Goal: Complete application form

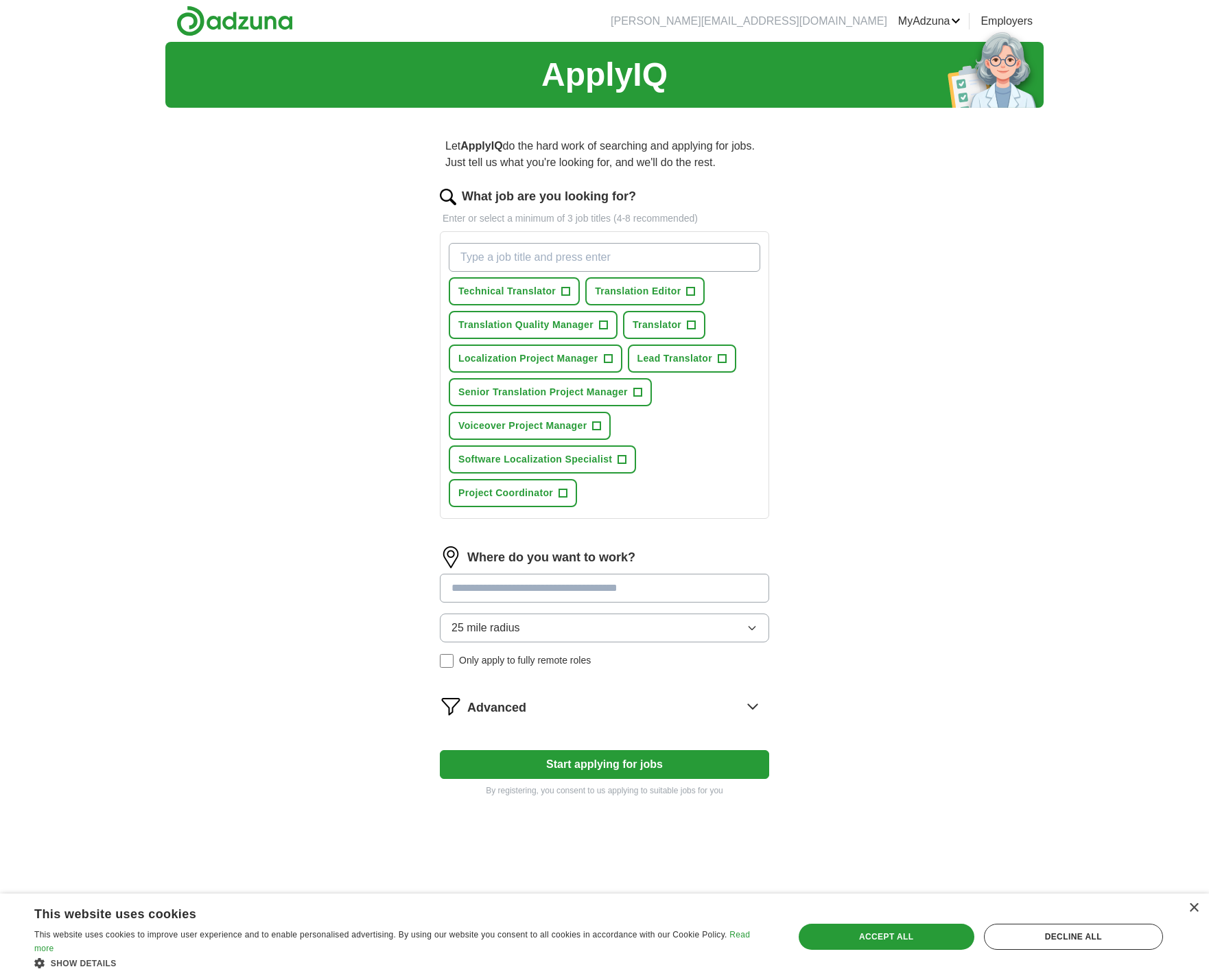
click at [486, 253] on input "What job are you looking for?" at bounding box center [604, 257] width 311 height 29
type input "Canadian French translator"
click at [490, 660] on div "25 mile radius Only apply to fully remote roles" at bounding box center [604, 641] width 329 height 54
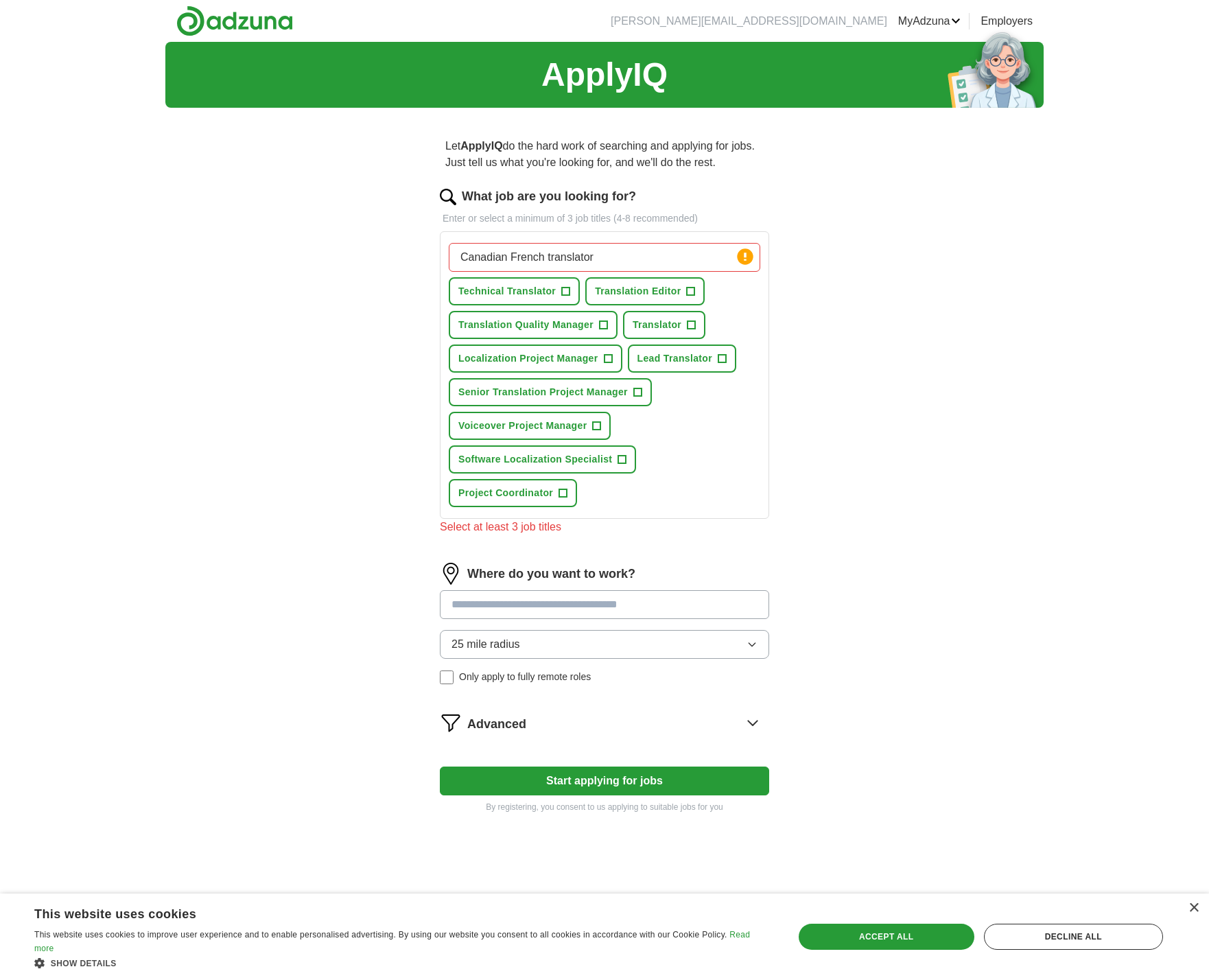
click at [660, 250] on input "Canadian French translator" at bounding box center [604, 257] width 311 height 29
click at [571, 287] on button "Technical Translator +" at bounding box center [514, 291] width 131 height 28
click at [696, 326] on button "Translator +" at bounding box center [664, 324] width 83 height 28
click at [728, 357] on button "Lead Translator +" at bounding box center [682, 358] width 109 height 28
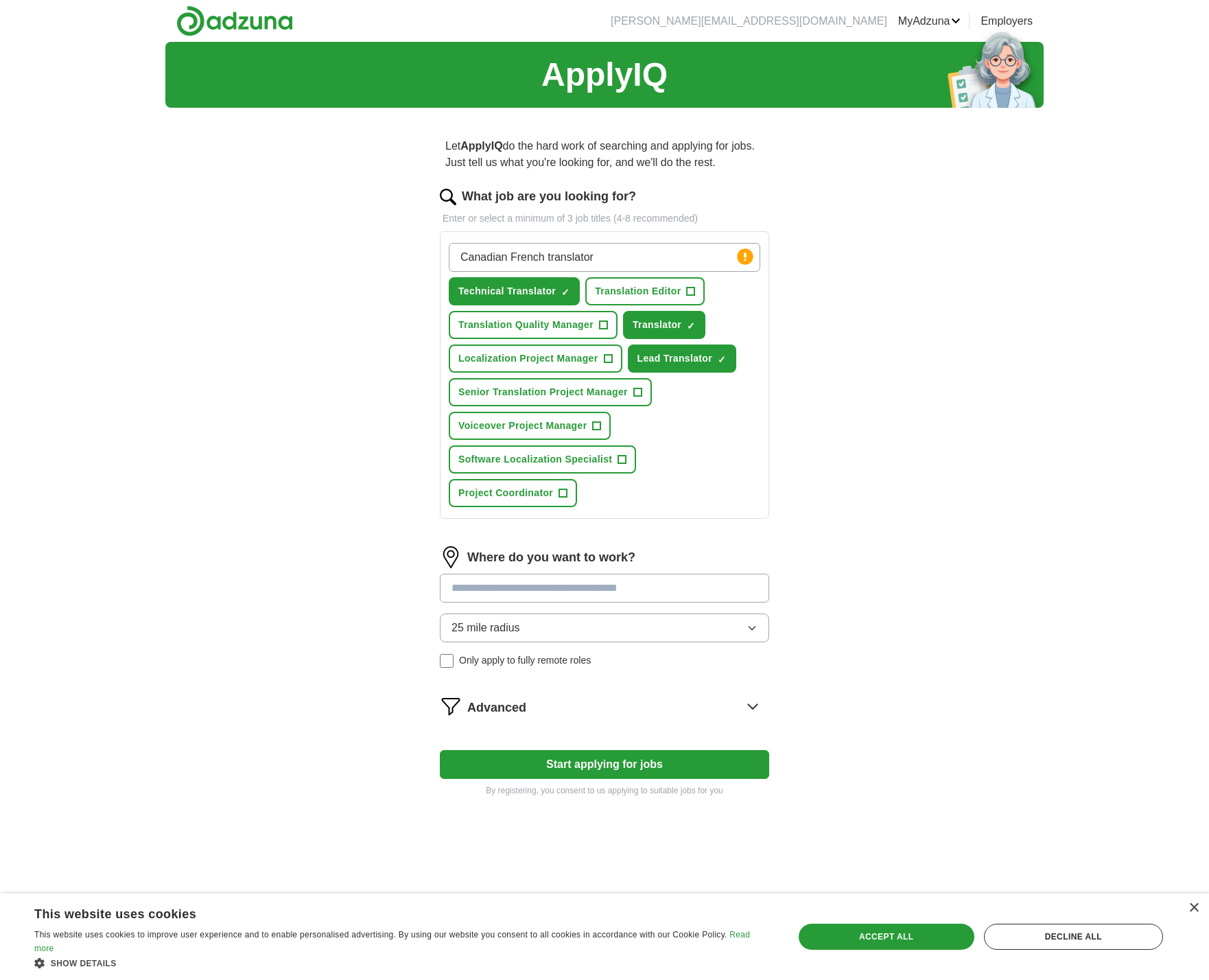
click at [611, 358] on span "+" at bounding box center [608, 358] width 8 height 11
click at [639, 389] on span "+" at bounding box center [638, 392] width 8 height 11
click at [693, 290] on span "+" at bounding box center [691, 291] width 8 height 11
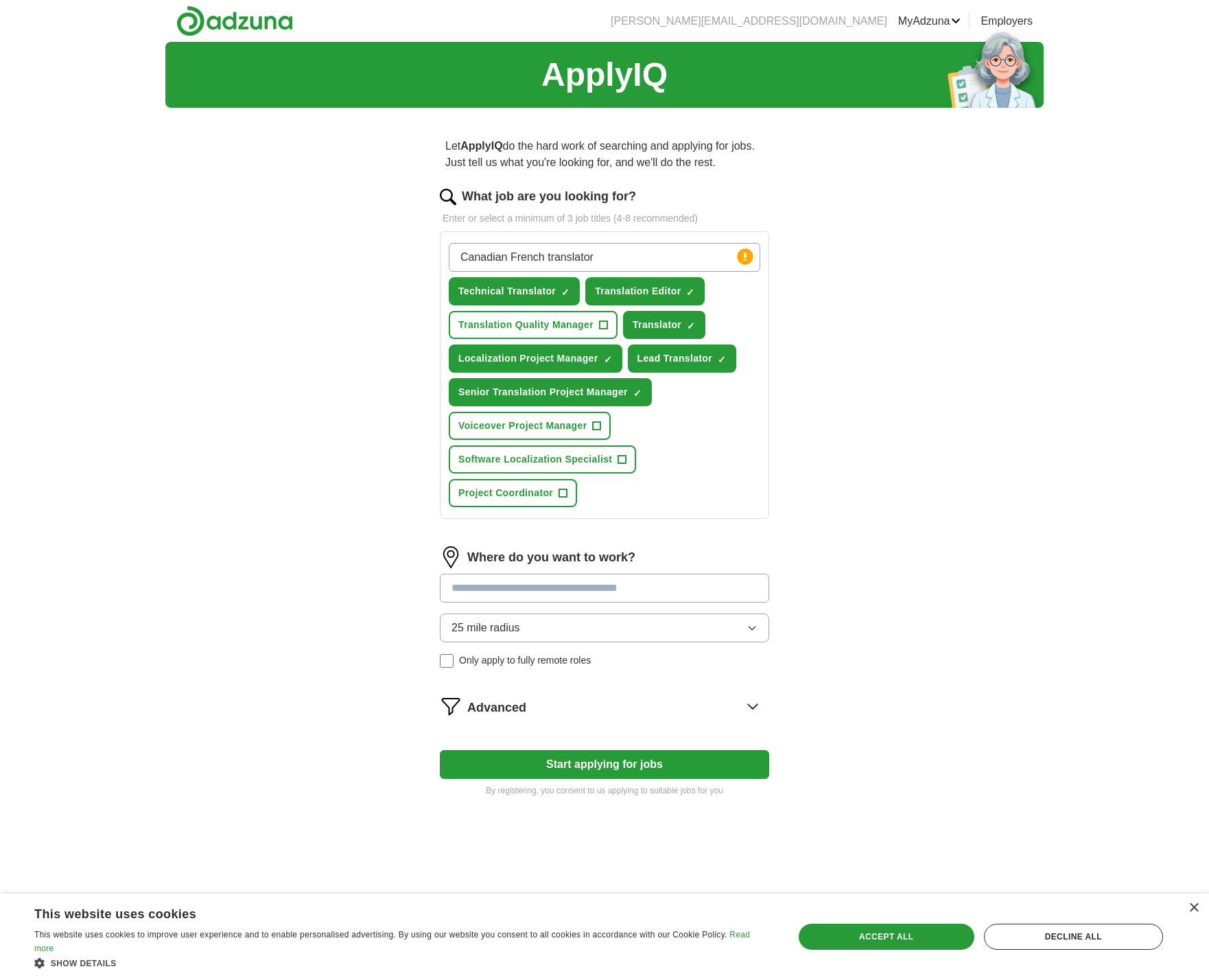
click at [528, 665] on span "Only apply to fully remote roles" at bounding box center [525, 660] width 132 height 15
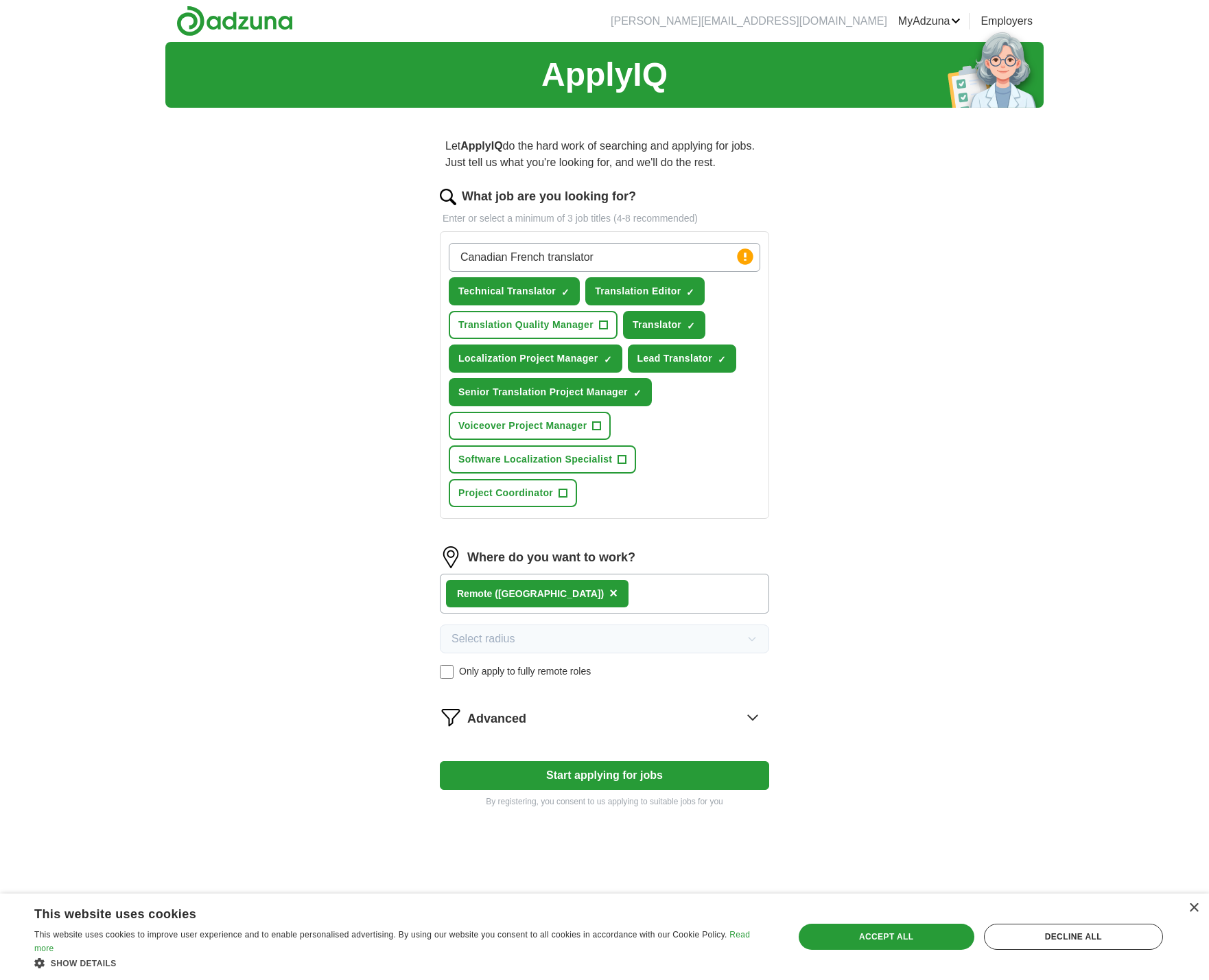
click at [571, 772] on button "Start applying for jobs" at bounding box center [604, 775] width 329 height 29
select select "**"
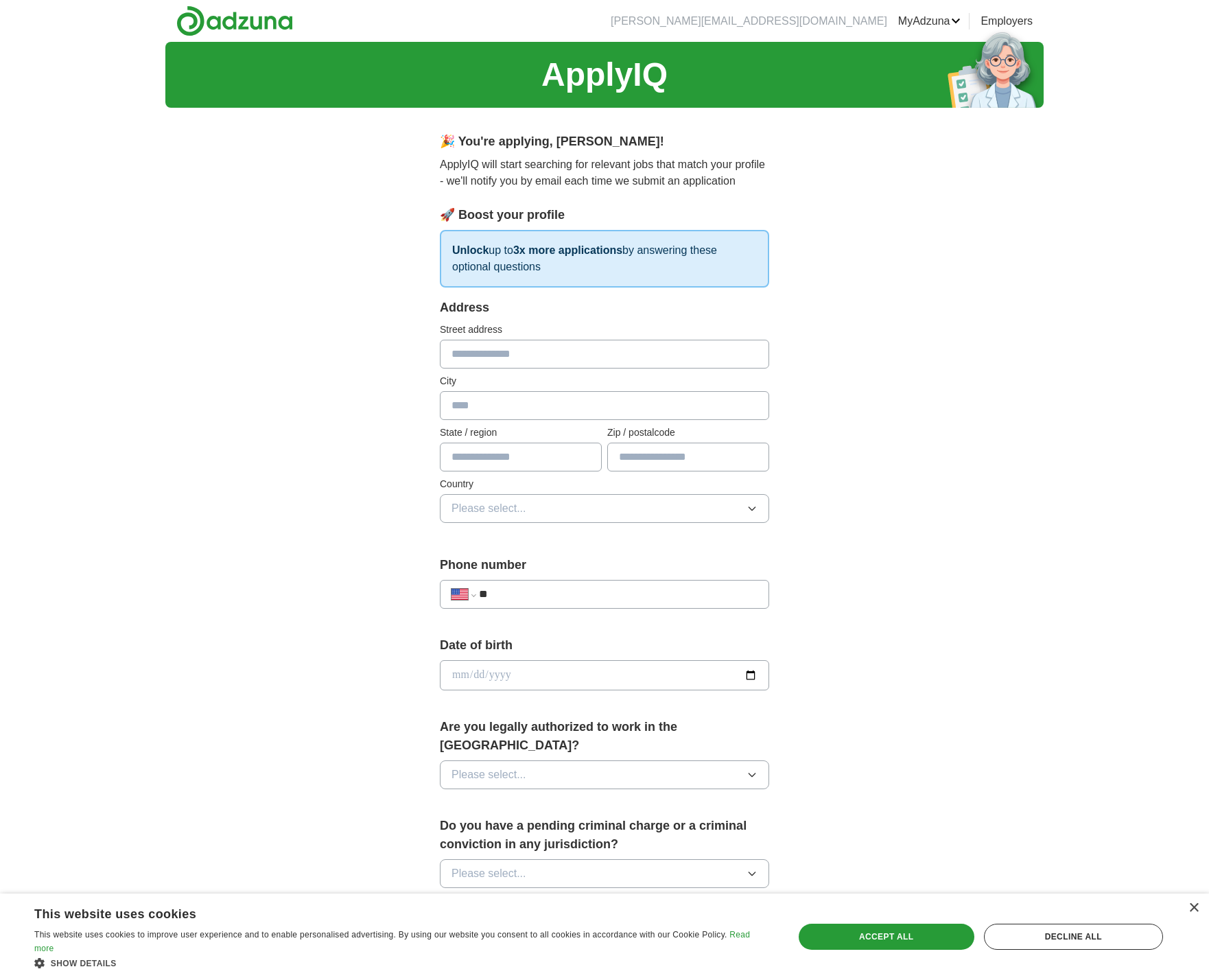
click at [486, 767] on span "Please select..." at bounding box center [489, 775] width 75 height 16
click at [486, 798] on div "Yes" at bounding box center [604, 806] width 306 height 16
click at [481, 866] on span "Please select..." at bounding box center [489, 874] width 75 height 16
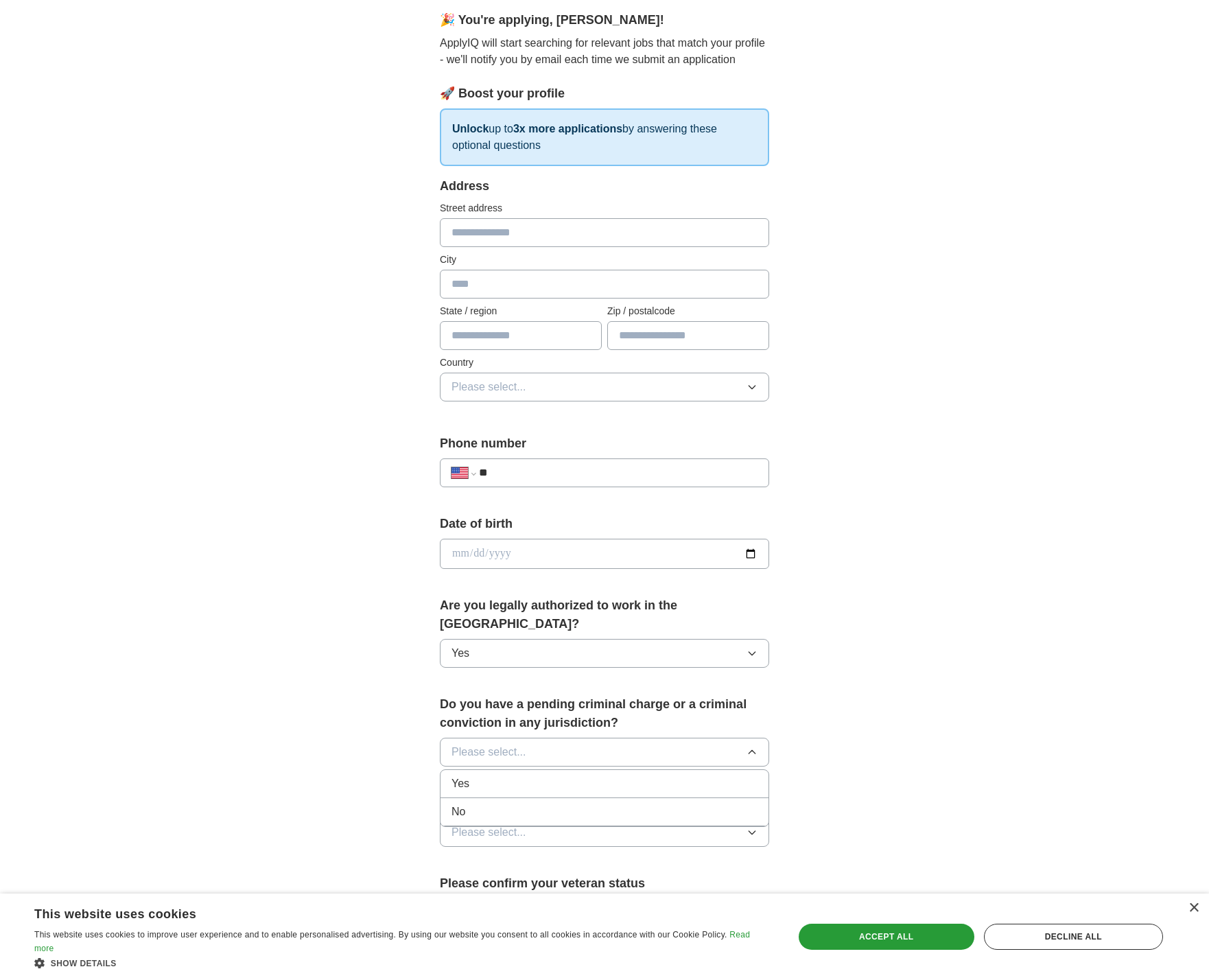
scroll to position [191, 0]
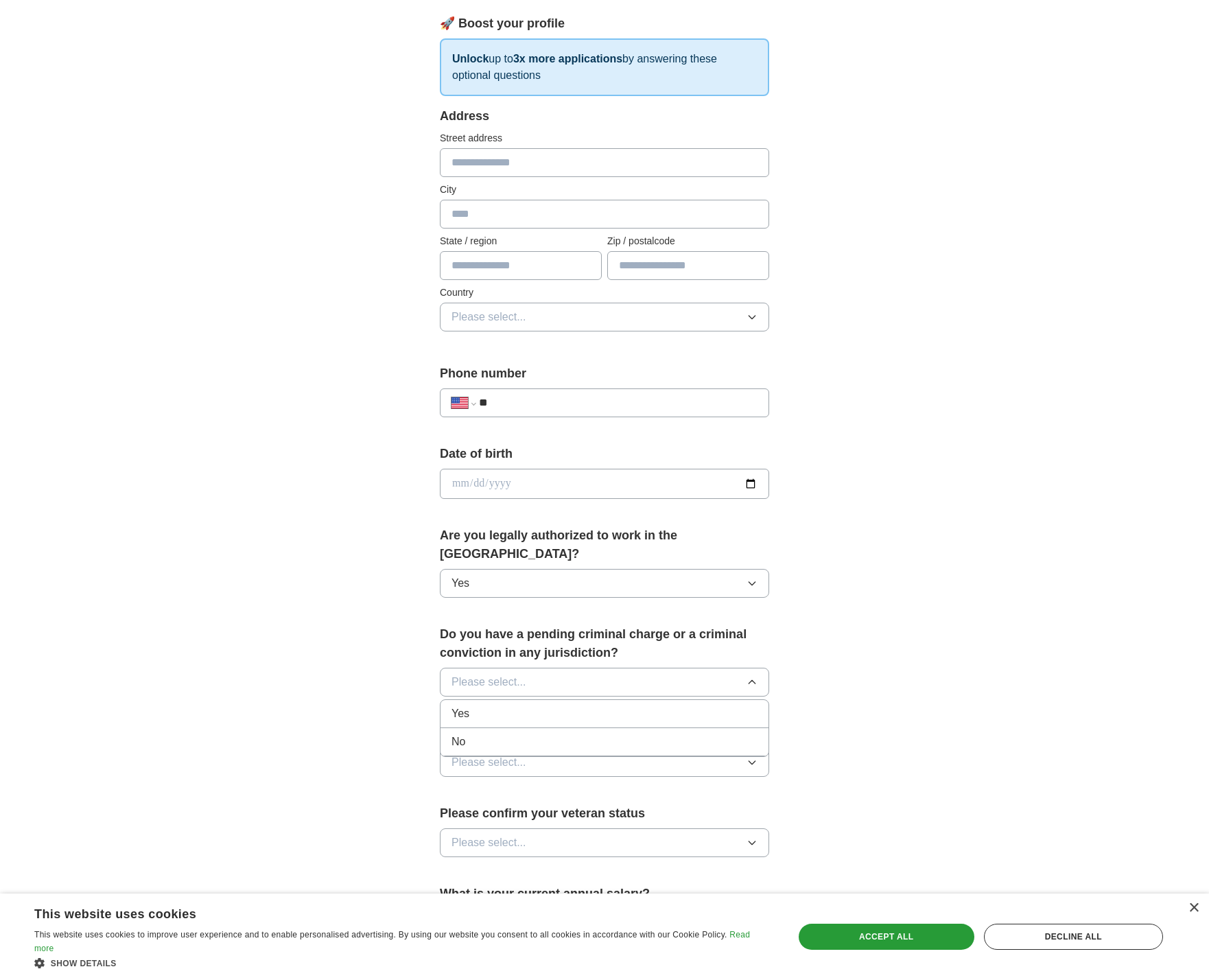
click at [493, 733] on div "No" at bounding box center [604, 741] width 306 height 16
click at [519, 754] on span "Please select..." at bounding box center [489, 763] width 75 height 16
click at [482, 785] on div "Yes" at bounding box center [604, 794] width 306 height 16
click at [531, 828] on button "Please select..." at bounding box center [604, 842] width 329 height 29
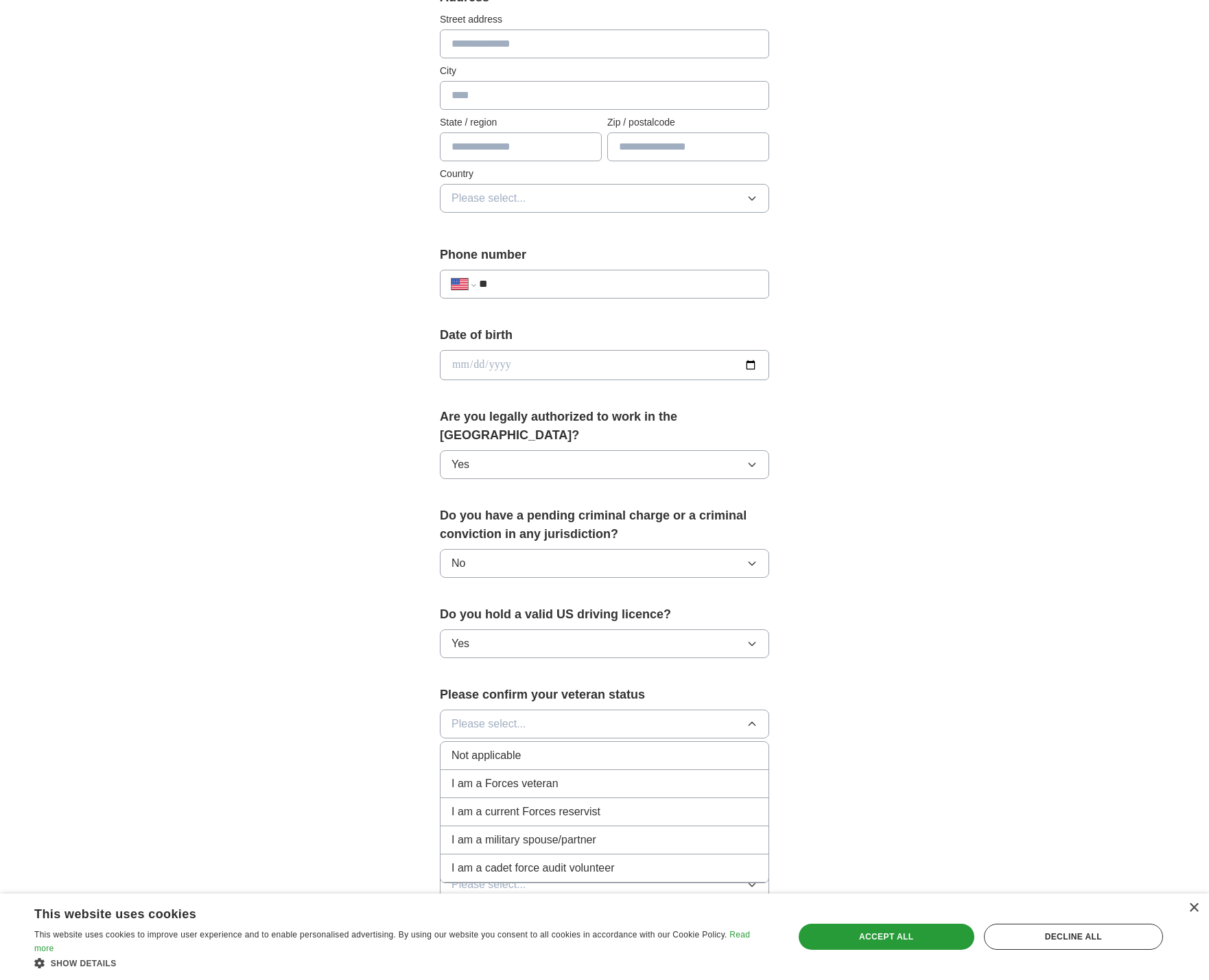
scroll to position [381, 0]
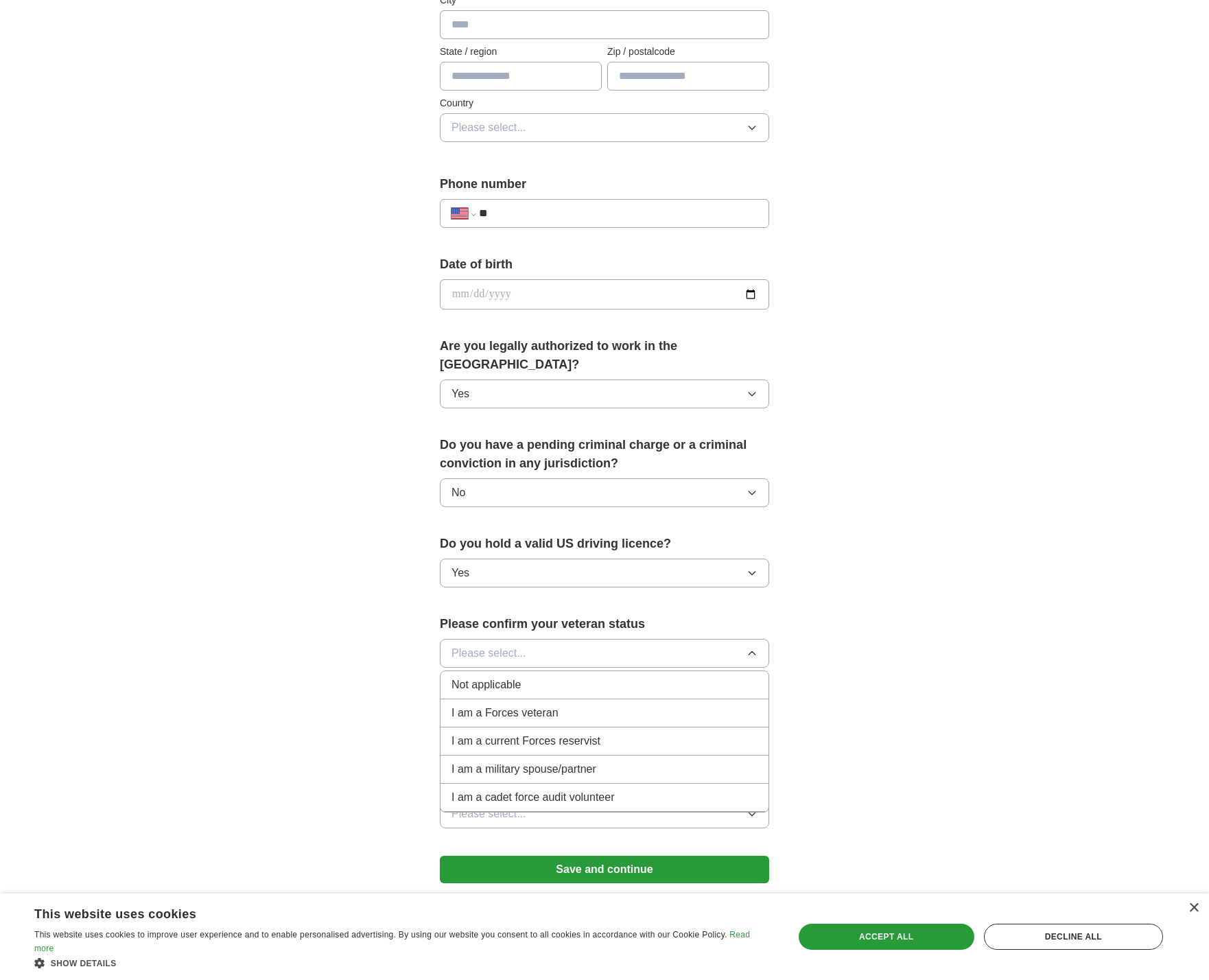
click at [533, 677] on div "Not applicable" at bounding box center [604, 685] width 306 height 16
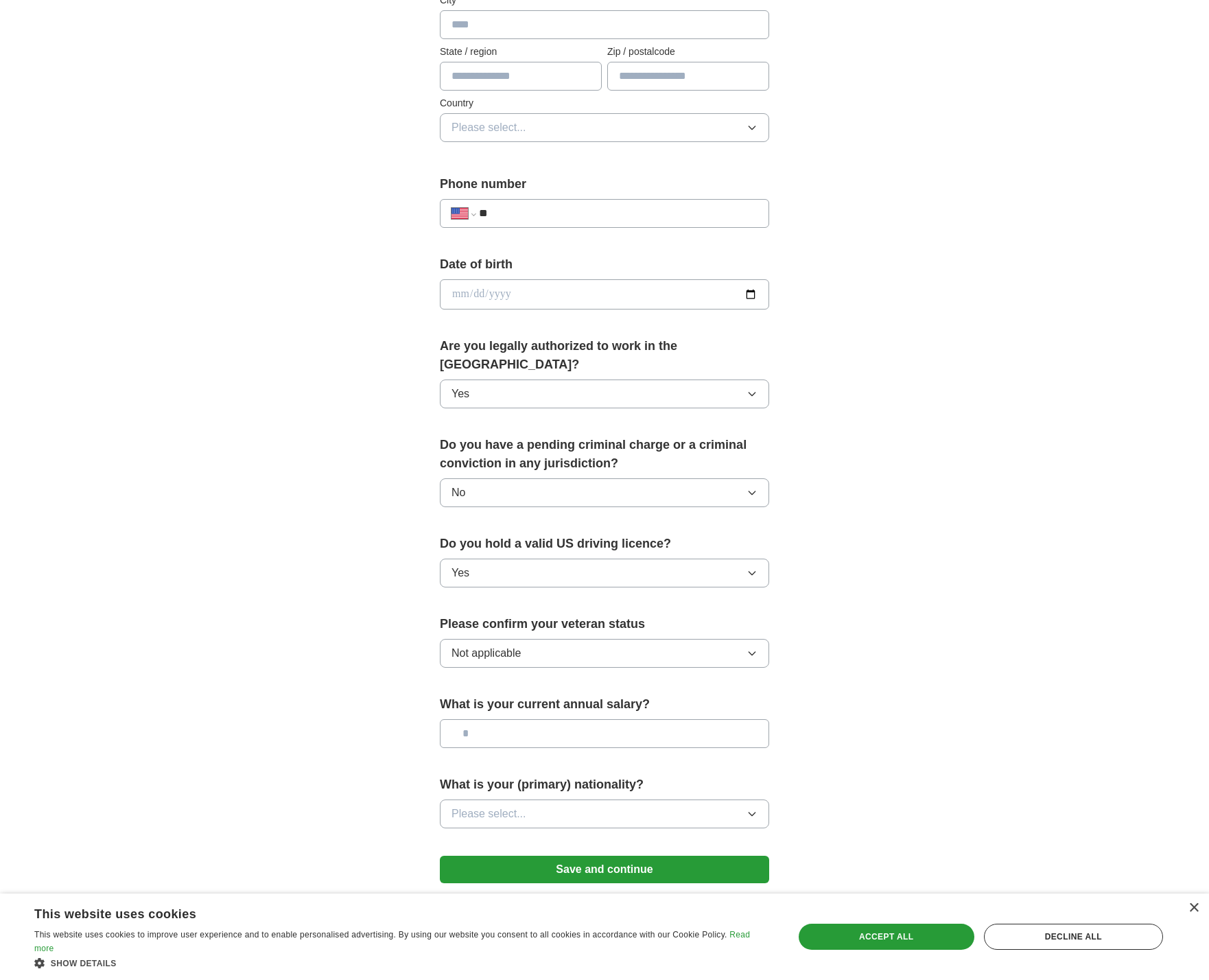
click at [542, 799] on button "Please select..." at bounding box center [604, 813] width 329 height 29
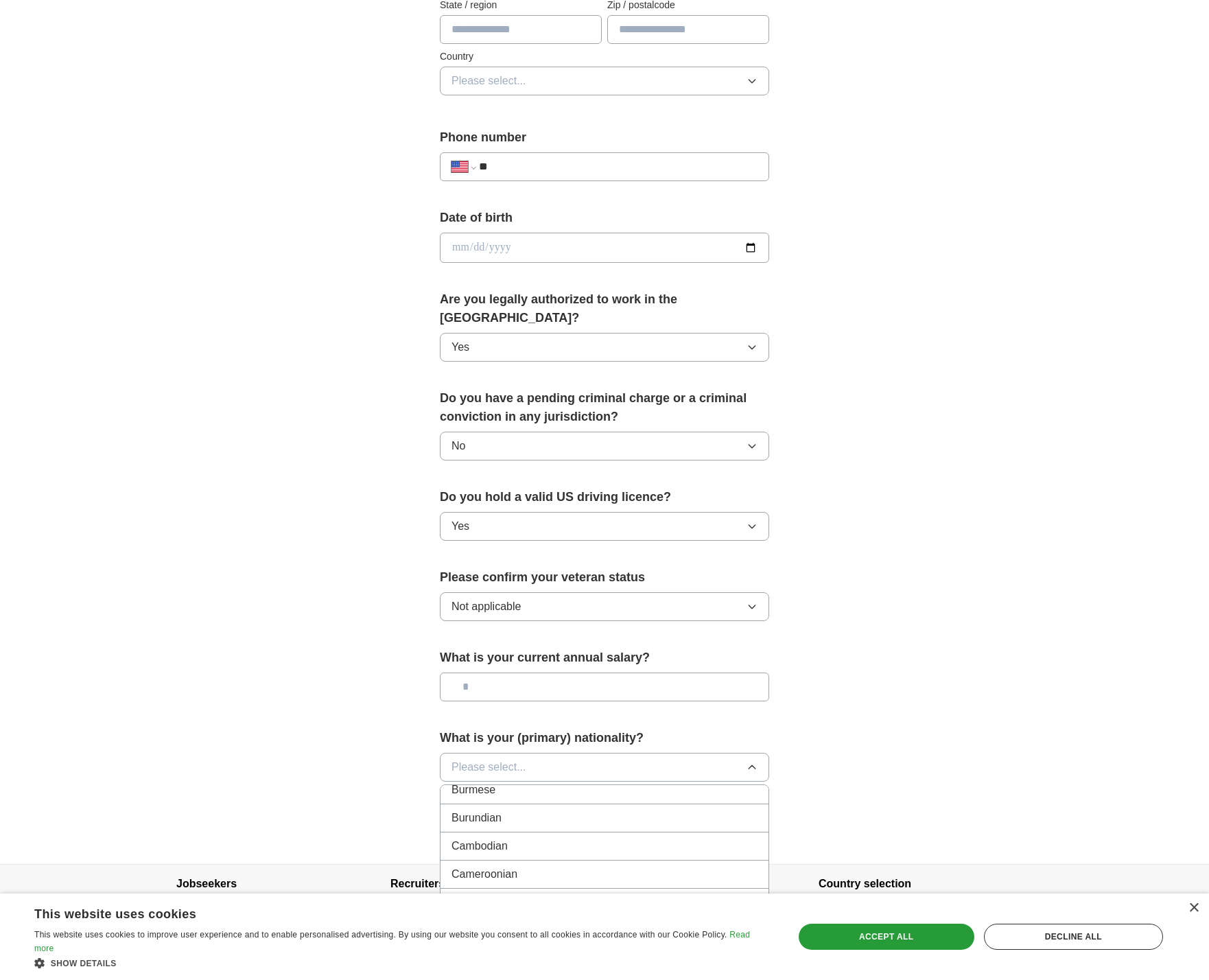
scroll to position [870, 0]
click at [522, 877] on div "Canadian" at bounding box center [604, 885] width 306 height 16
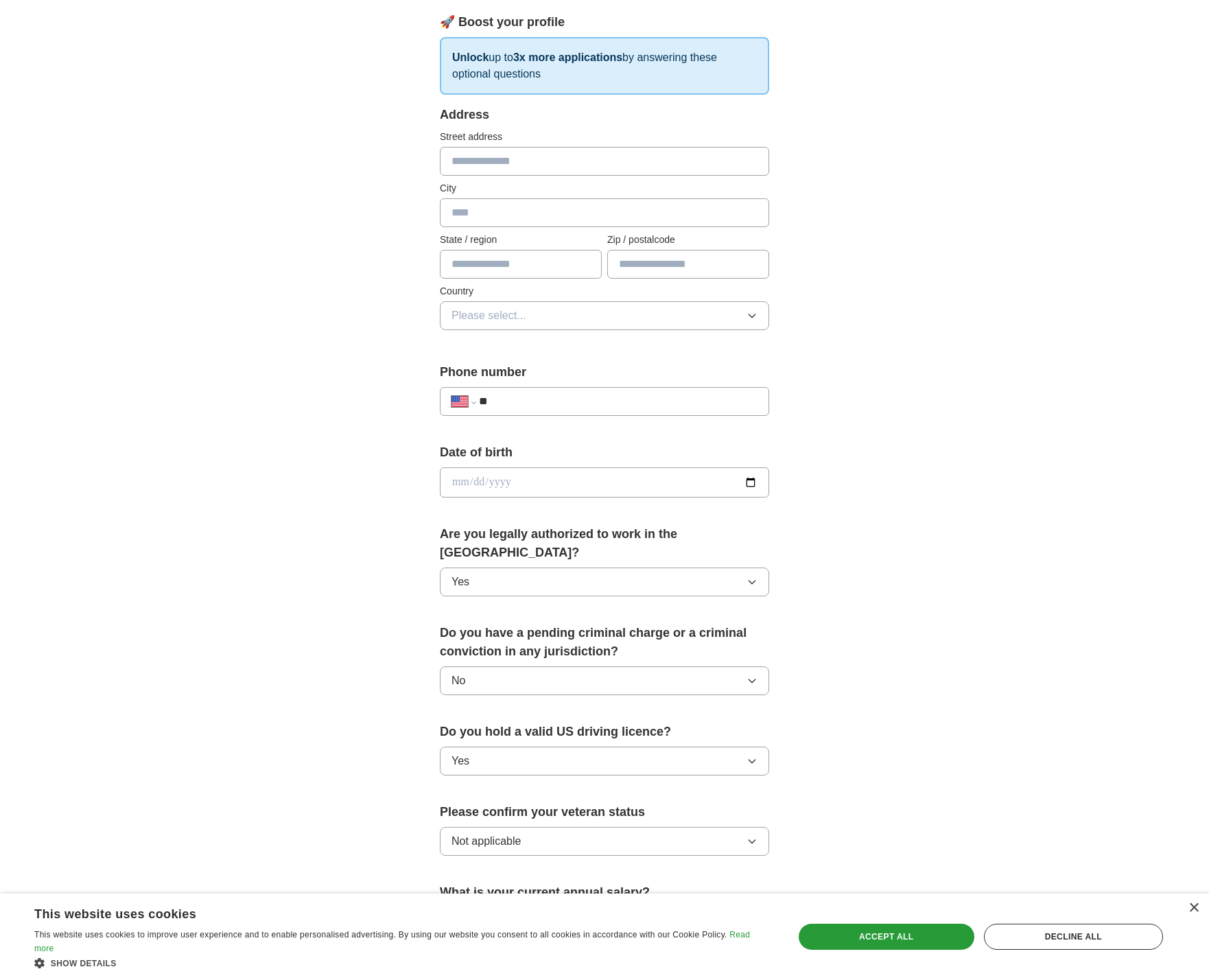
scroll to position [86, 0]
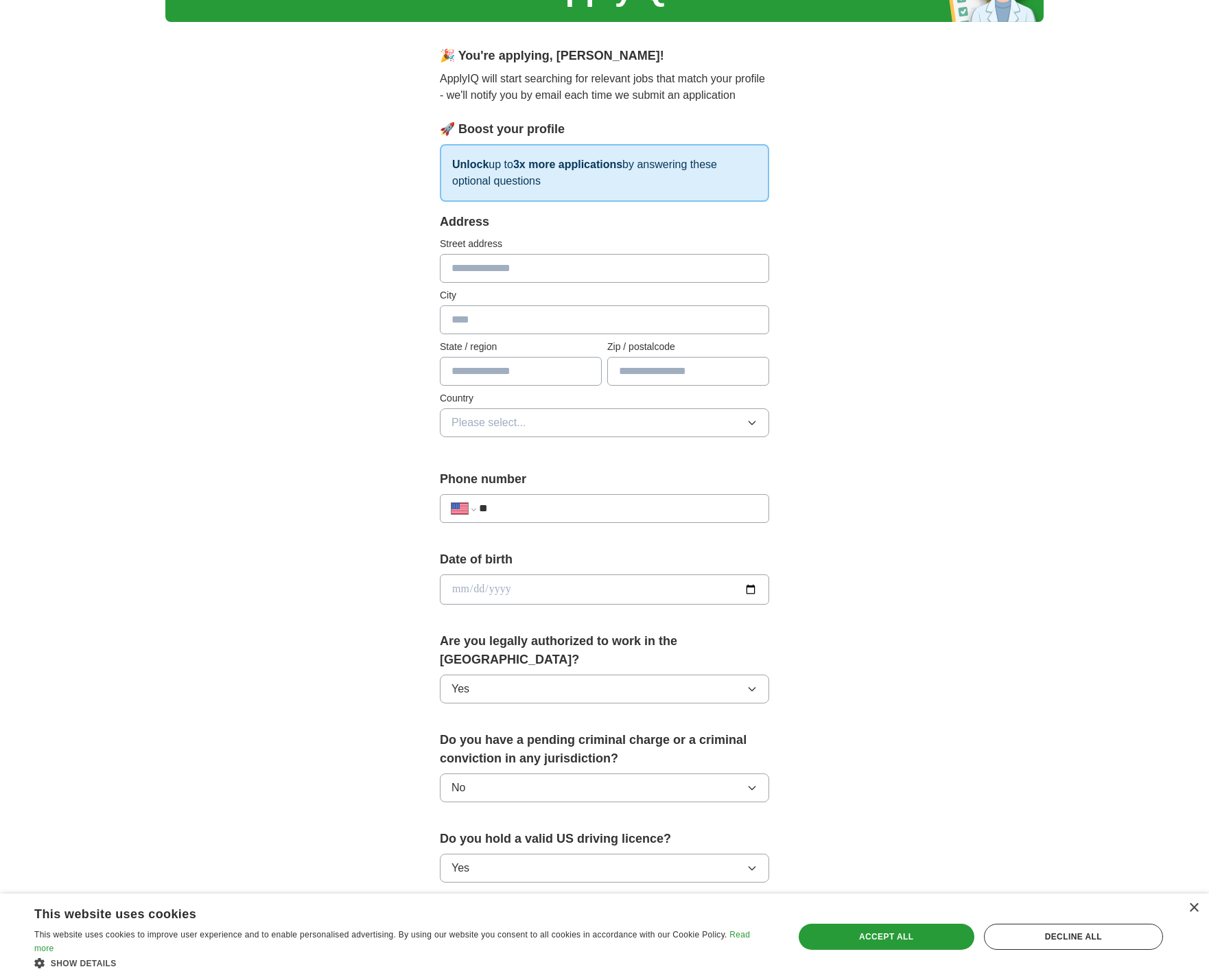
click at [753, 271] on input "text" at bounding box center [604, 268] width 329 height 29
type input "**********"
type input "*****"
type input "**"
type input "*****"
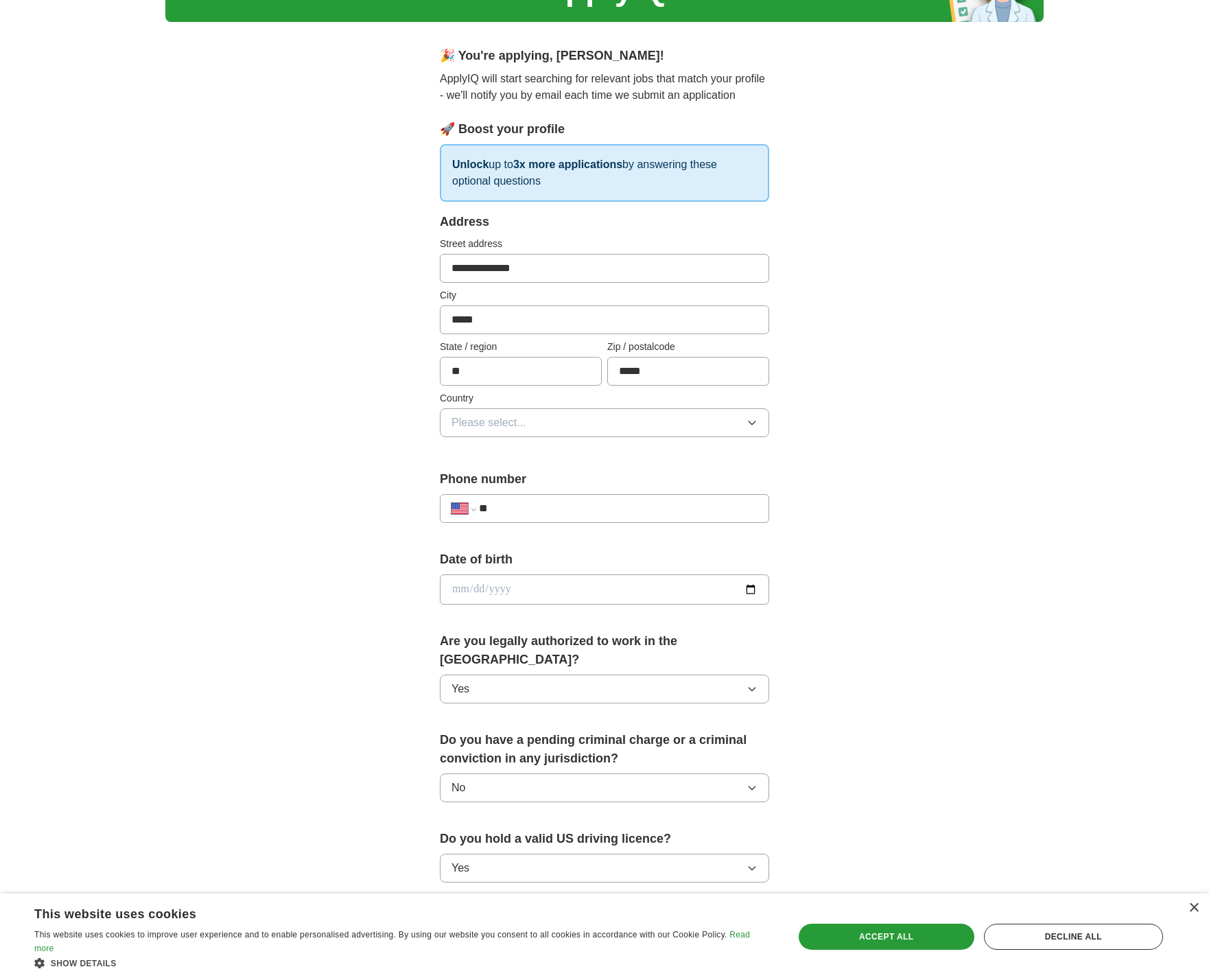
type input "**********"
click at [762, 430] on button "Please select..." at bounding box center [604, 423] width 329 height 29
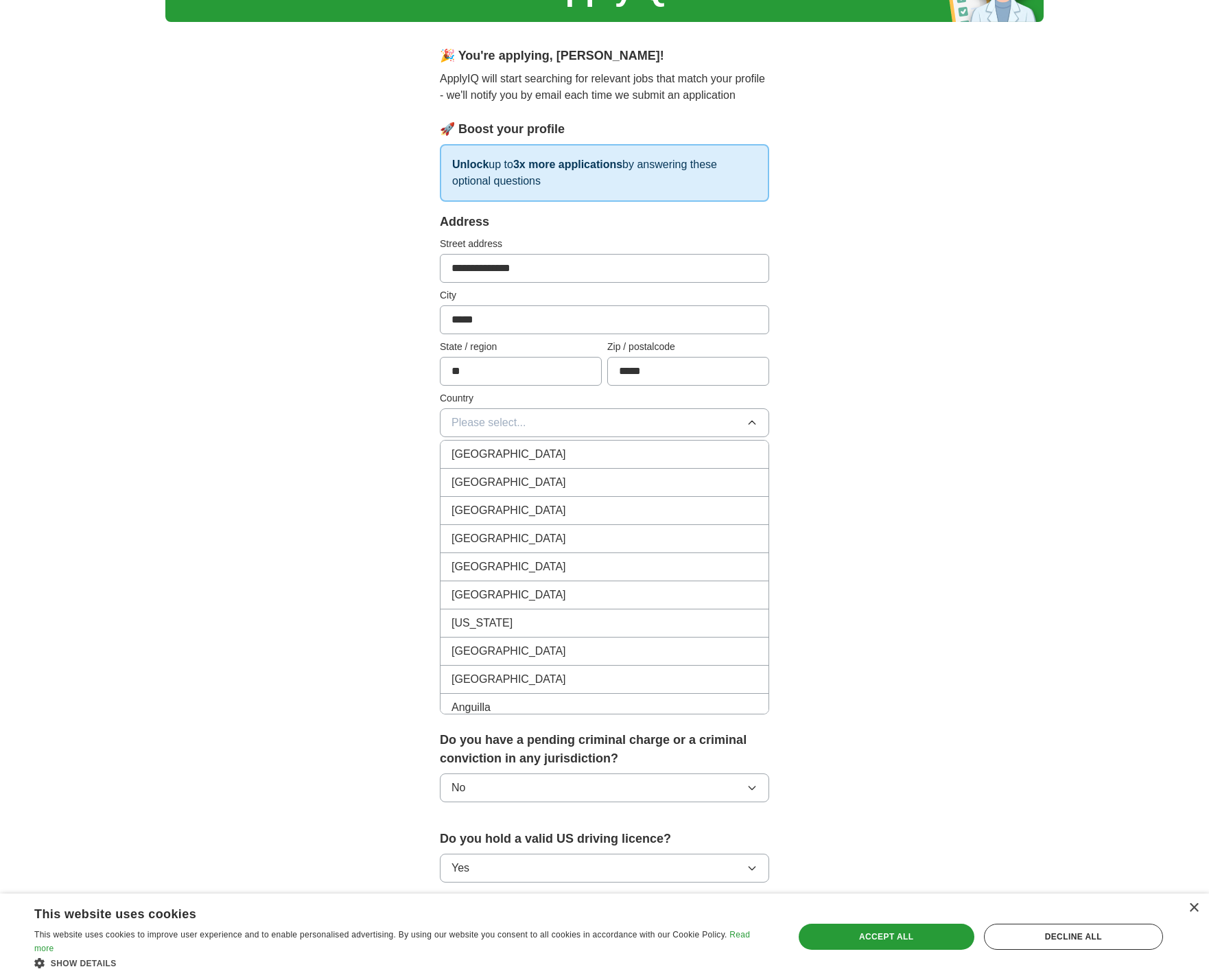
click at [638, 484] on div "[GEOGRAPHIC_DATA]" at bounding box center [604, 482] width 306 height 16
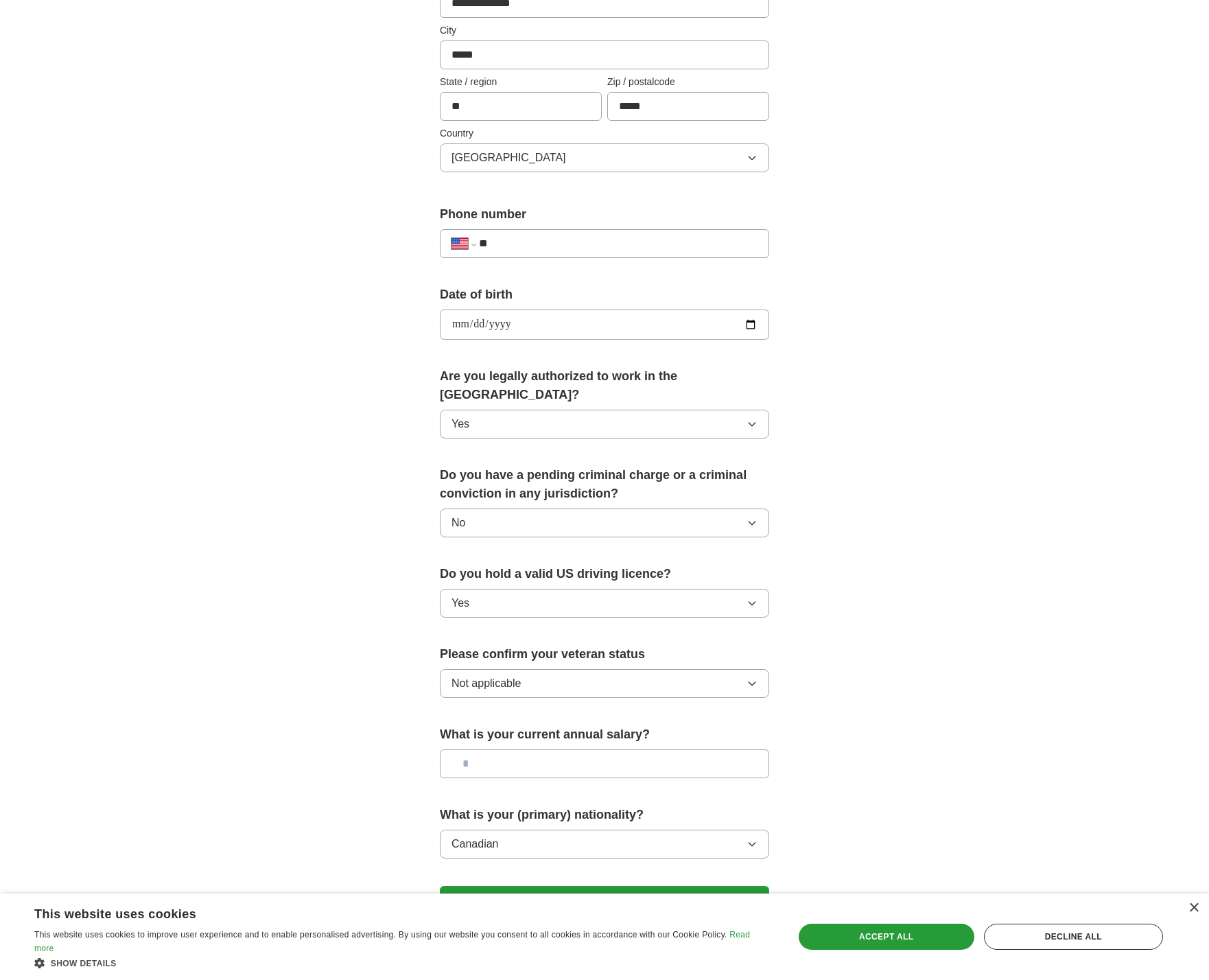
scroll to position [433, 0]
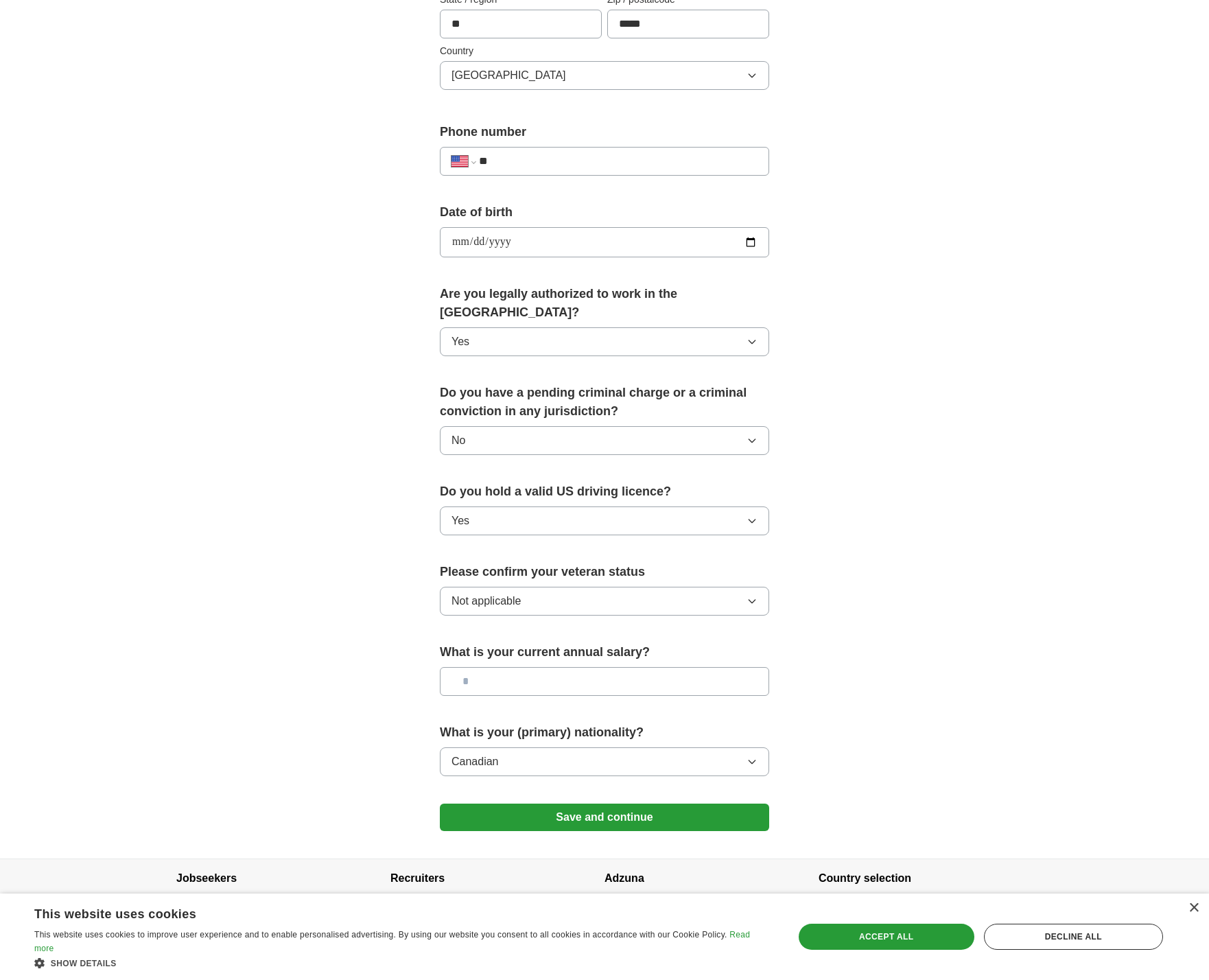
click at [631, 807] on button "Save and continue" at bounding box center [604, 817] width 329 height 28
